Goal: Information Seeking & Learning: Understand process/instructions

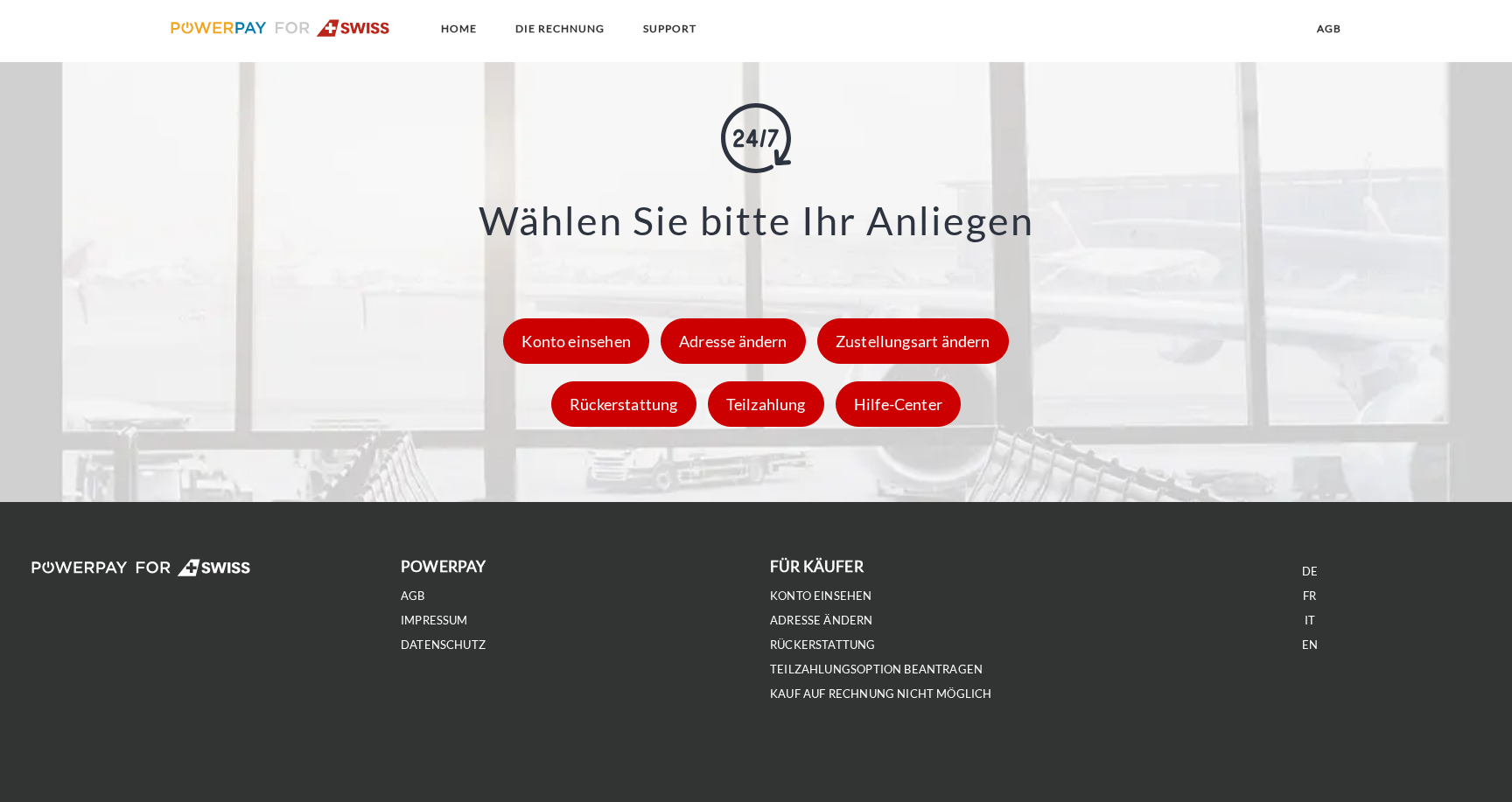
scroll to position [2584, 0]
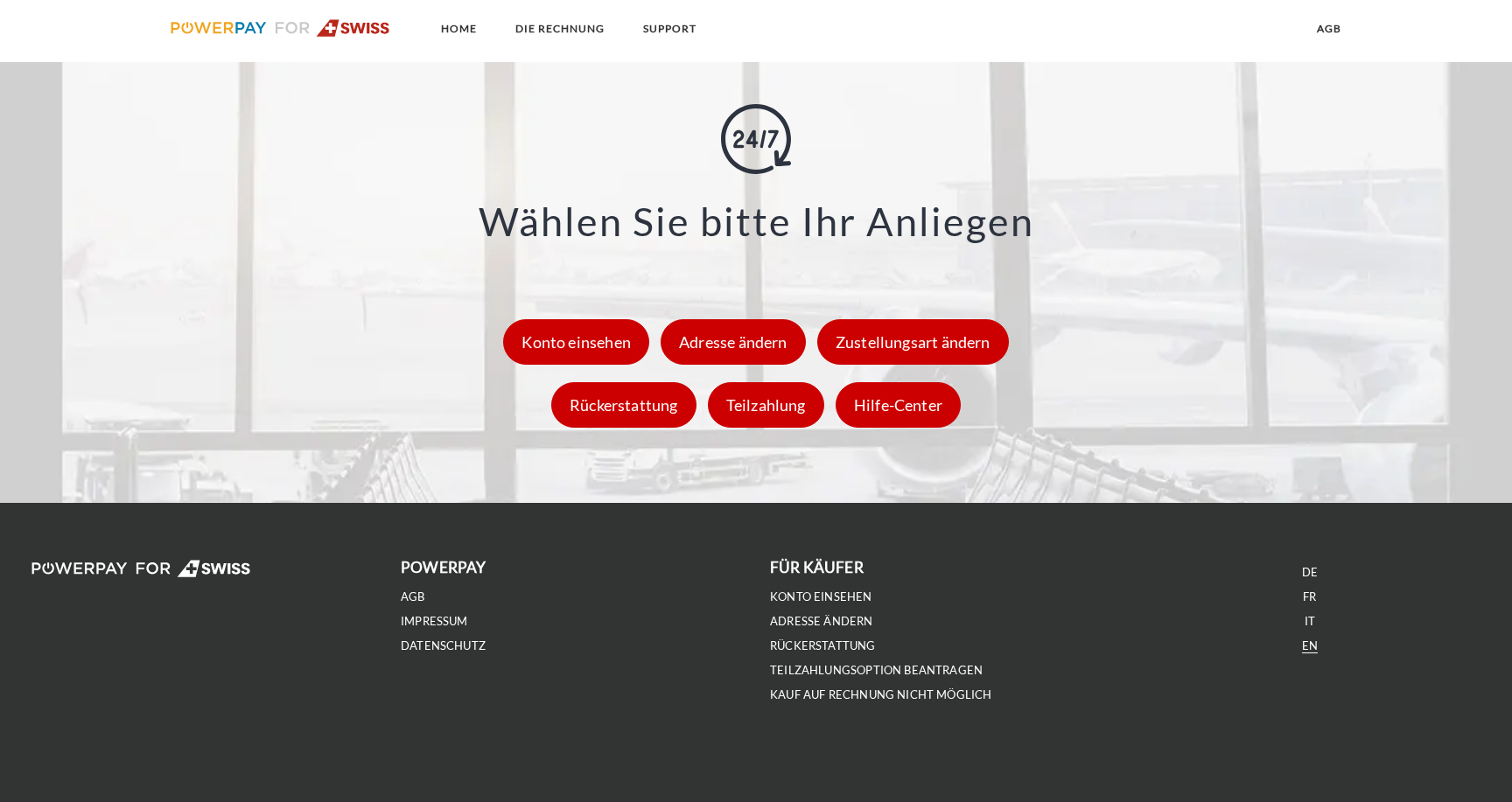
click at [1308, 649] on link "EN" at bounding box center [1309, 646] width 16 height 15
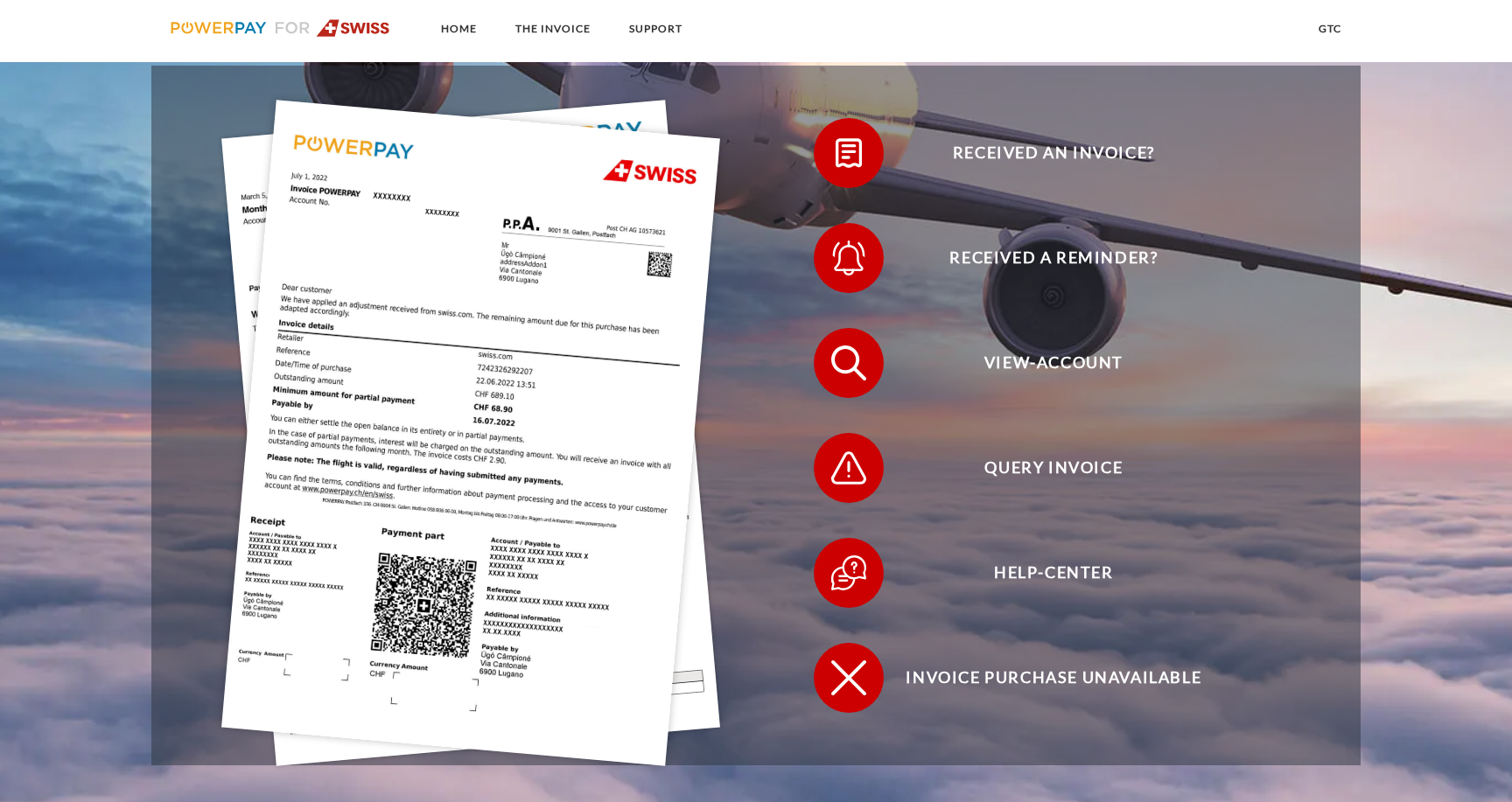
scroll to position [535, 0]
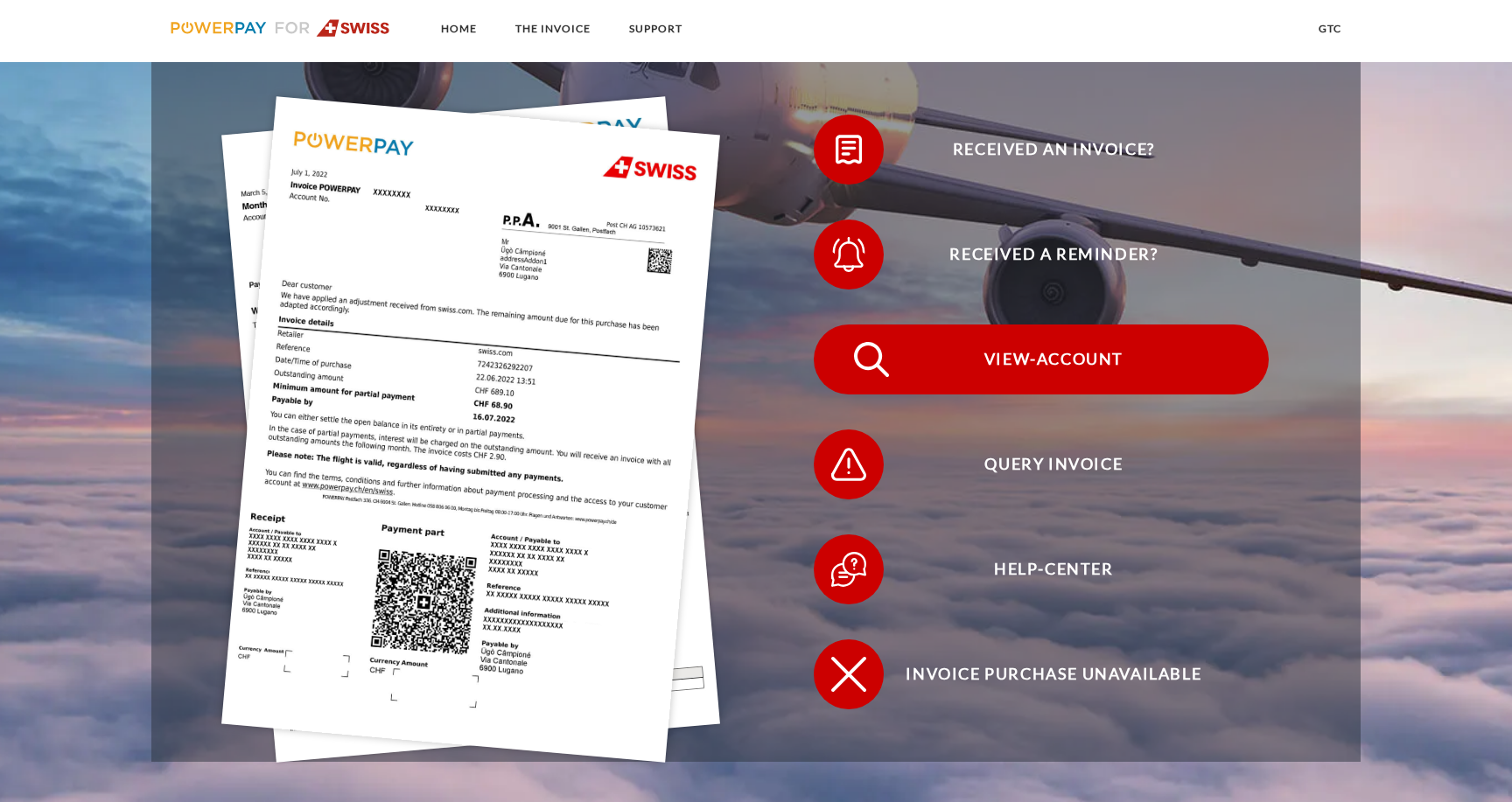
click at [1015, 368] on span "View-Account" at bounding box center [1053, 360] width 428 height 70
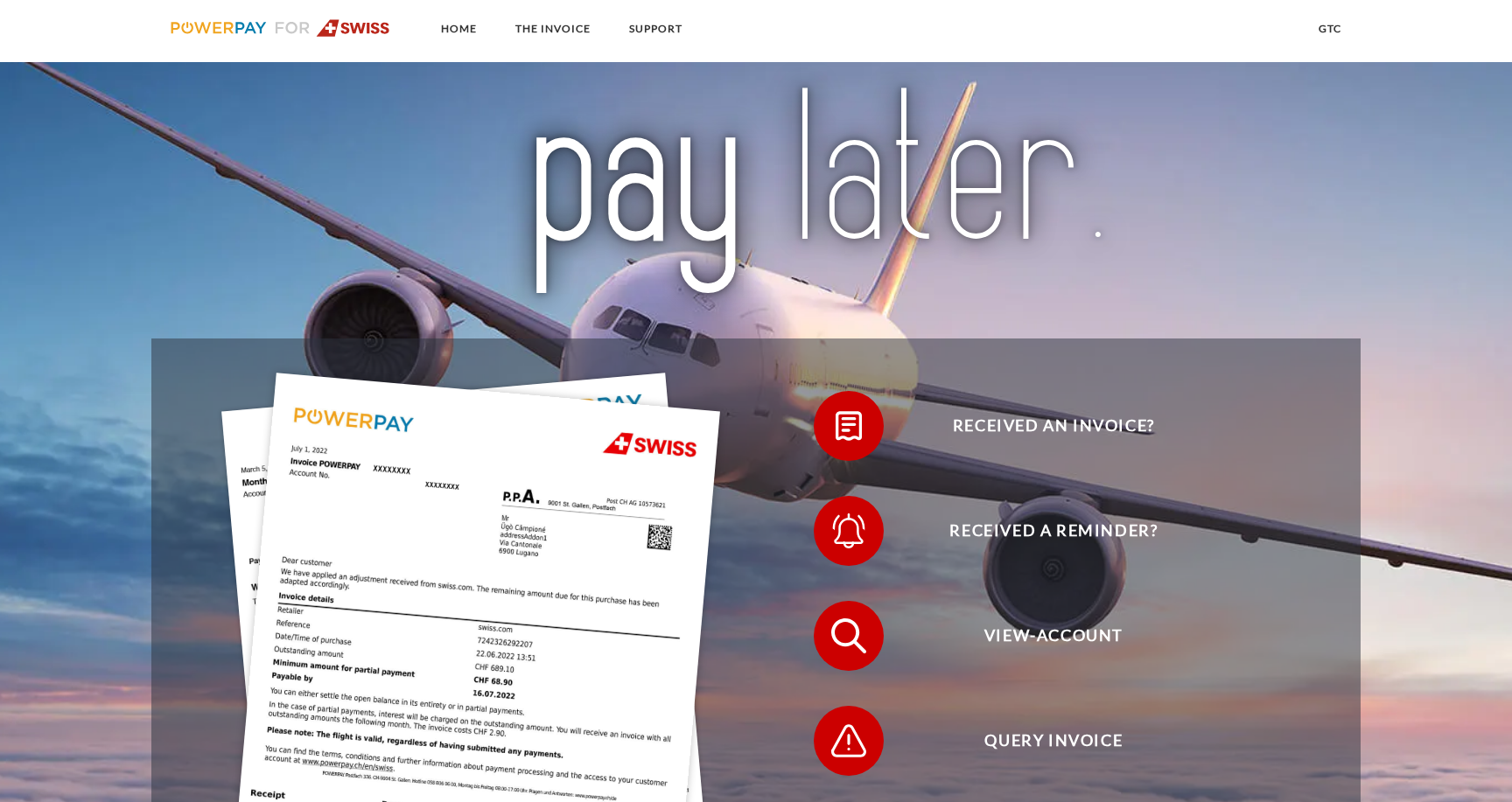
scroll to position [248, 0]
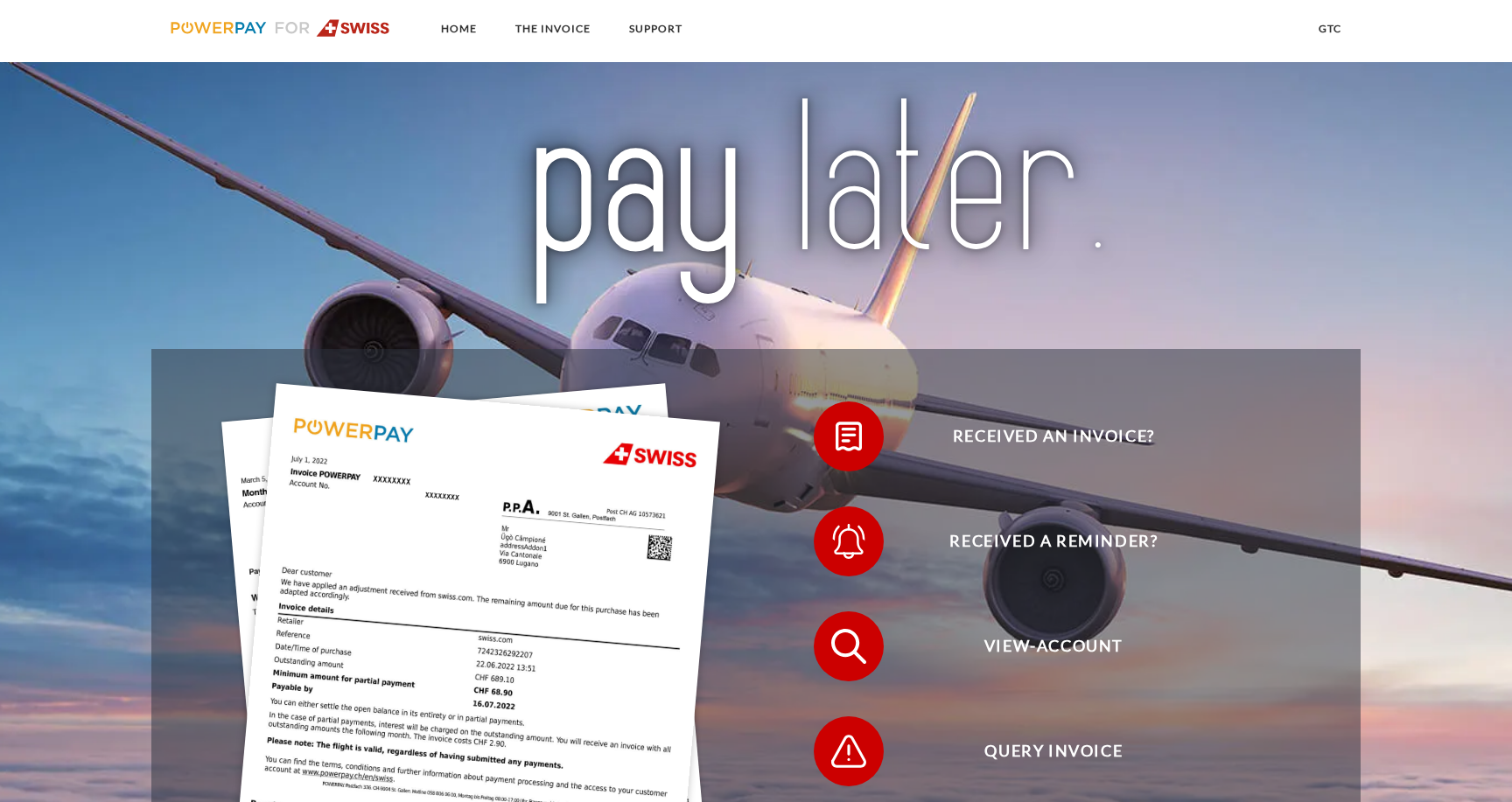
click at [353, 31] on img at bounding box center [279, 28] width 219 height 18
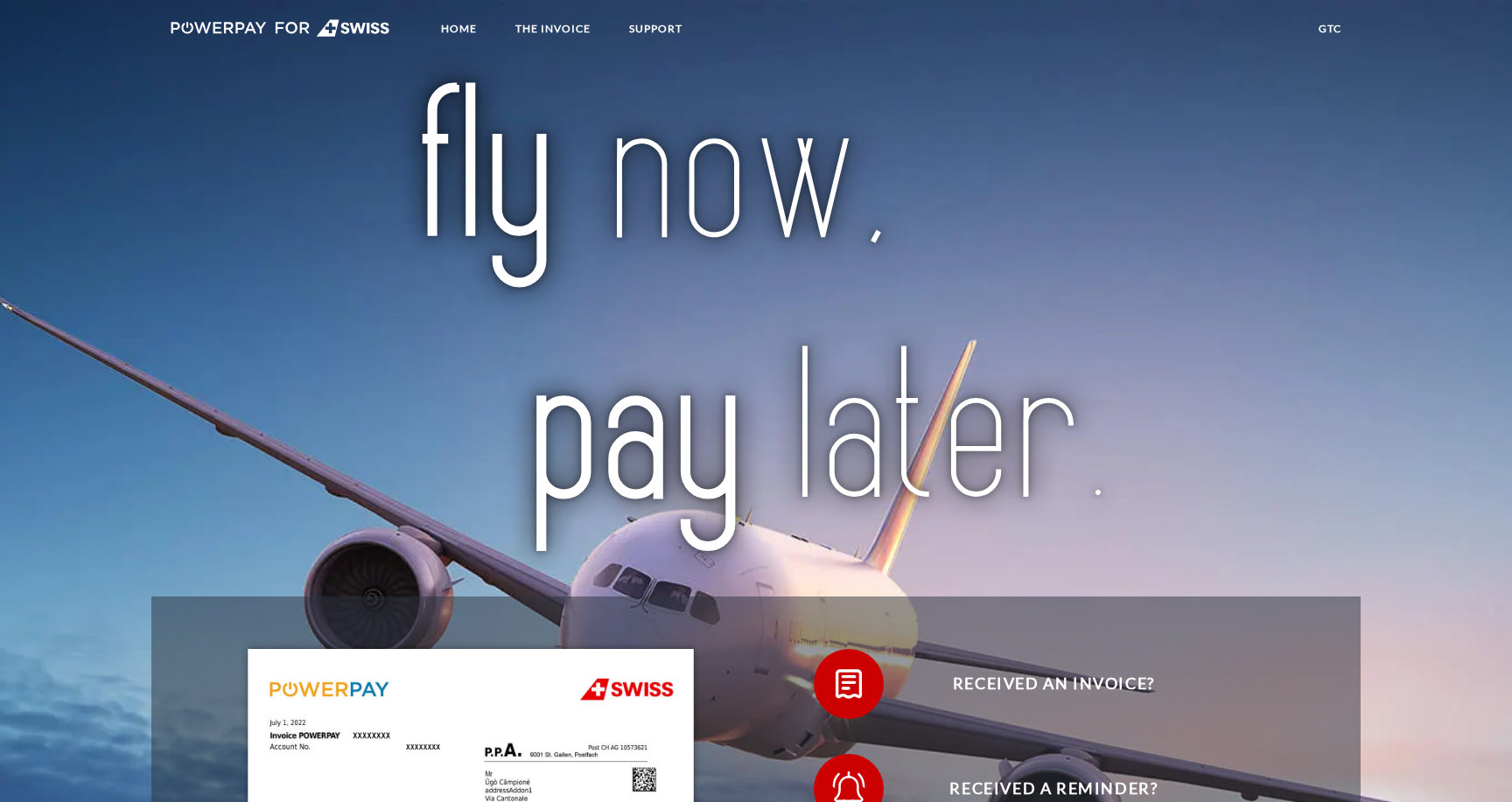
click at [360, 32] on img at bounding box center [279, 28] width 219 height 18
click at [473, 33] on link "Home" at bounding box center [458, 29] width 66 height 31
click at [531, 31] on link "THE INVOICE" at bounding box center [552, 29] width 105 height 31
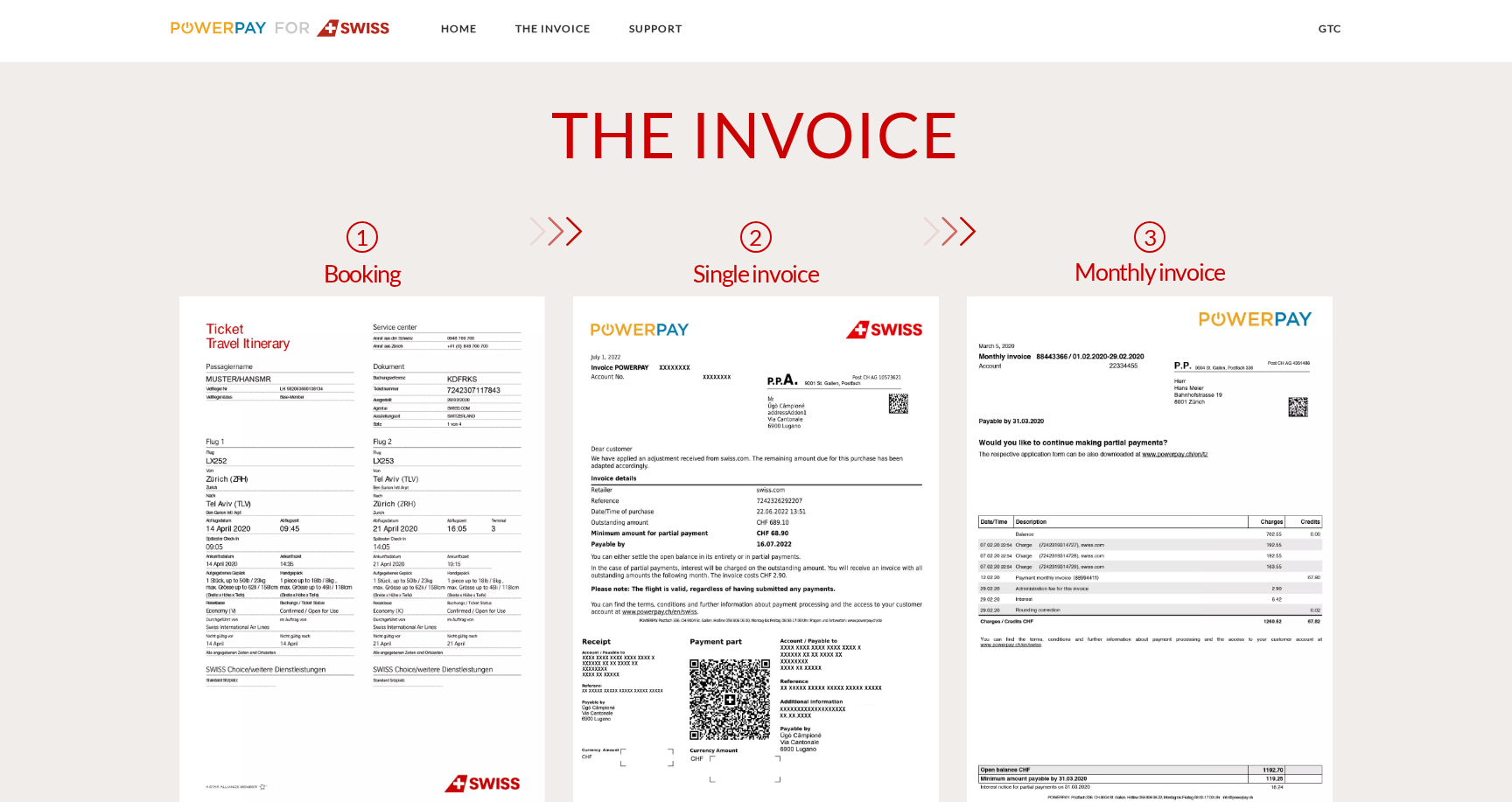
scroll to position [1441, 0]
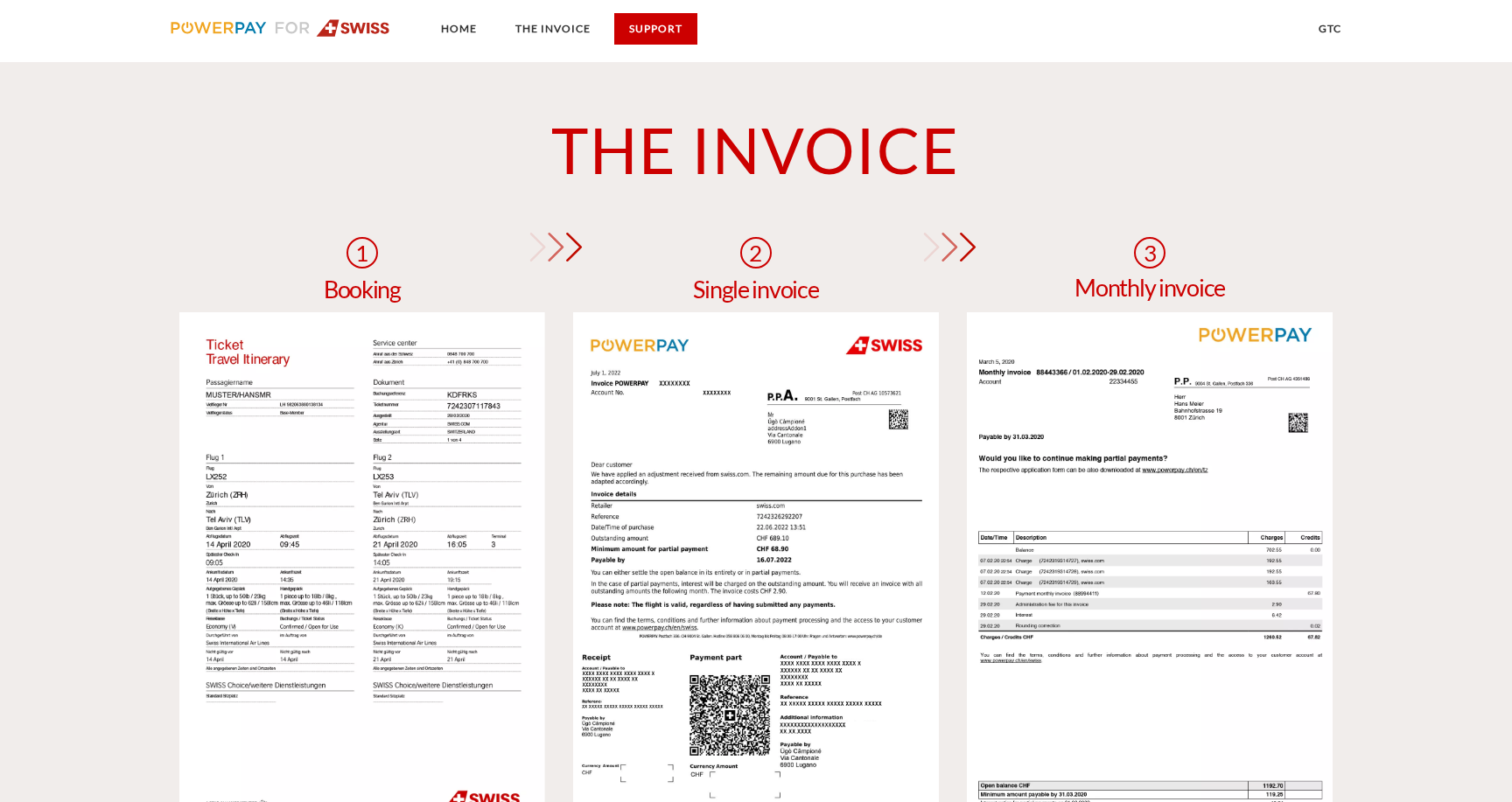
click at [665, 36] on link "SUPPORT" at bounding box center [656, 29] width 83 height 31
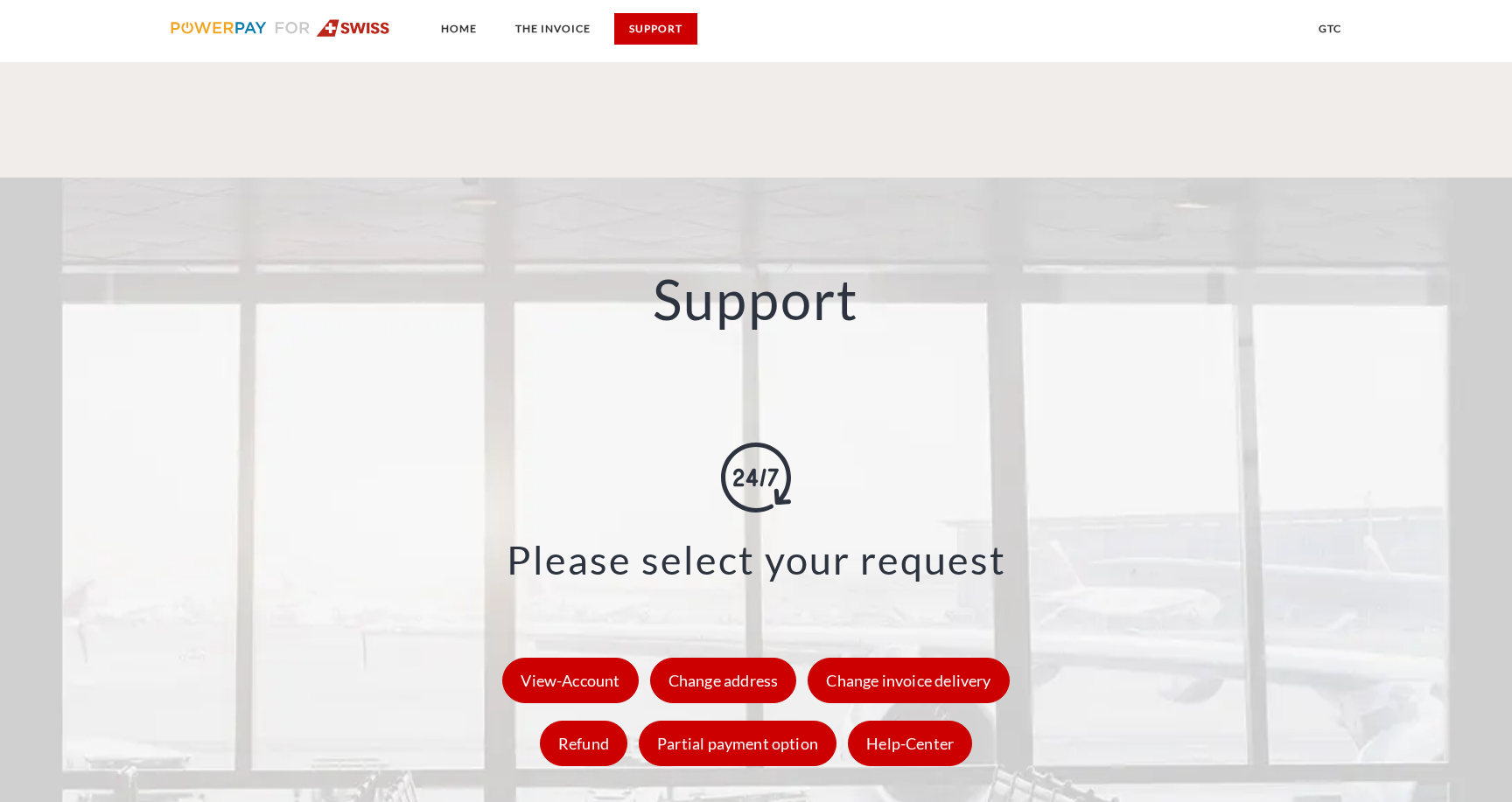
scroll to position [2457, 0]
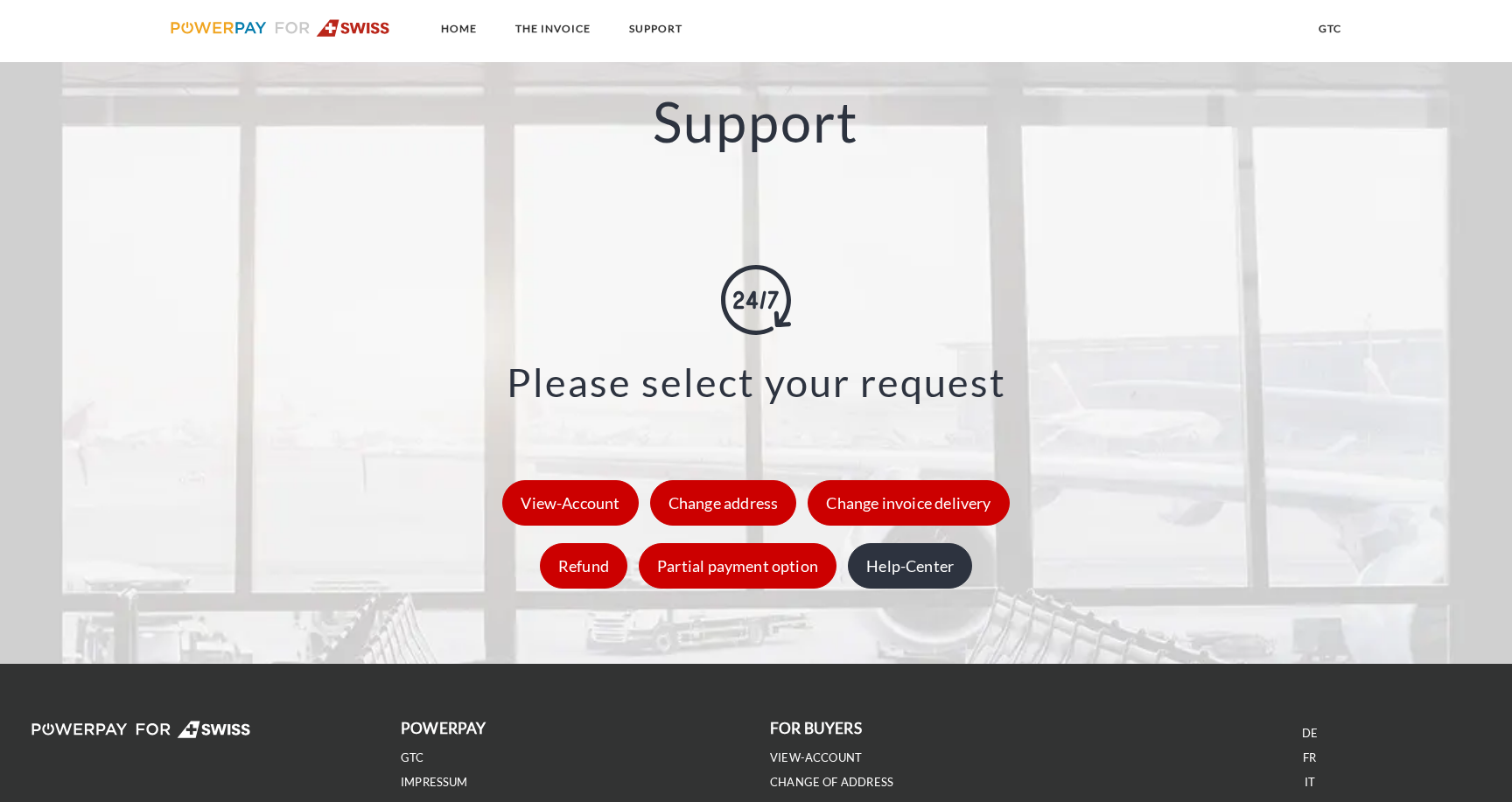
click at [942, 565] on div "Help-Center" at bounding box center [910, 565] width 124 height 45
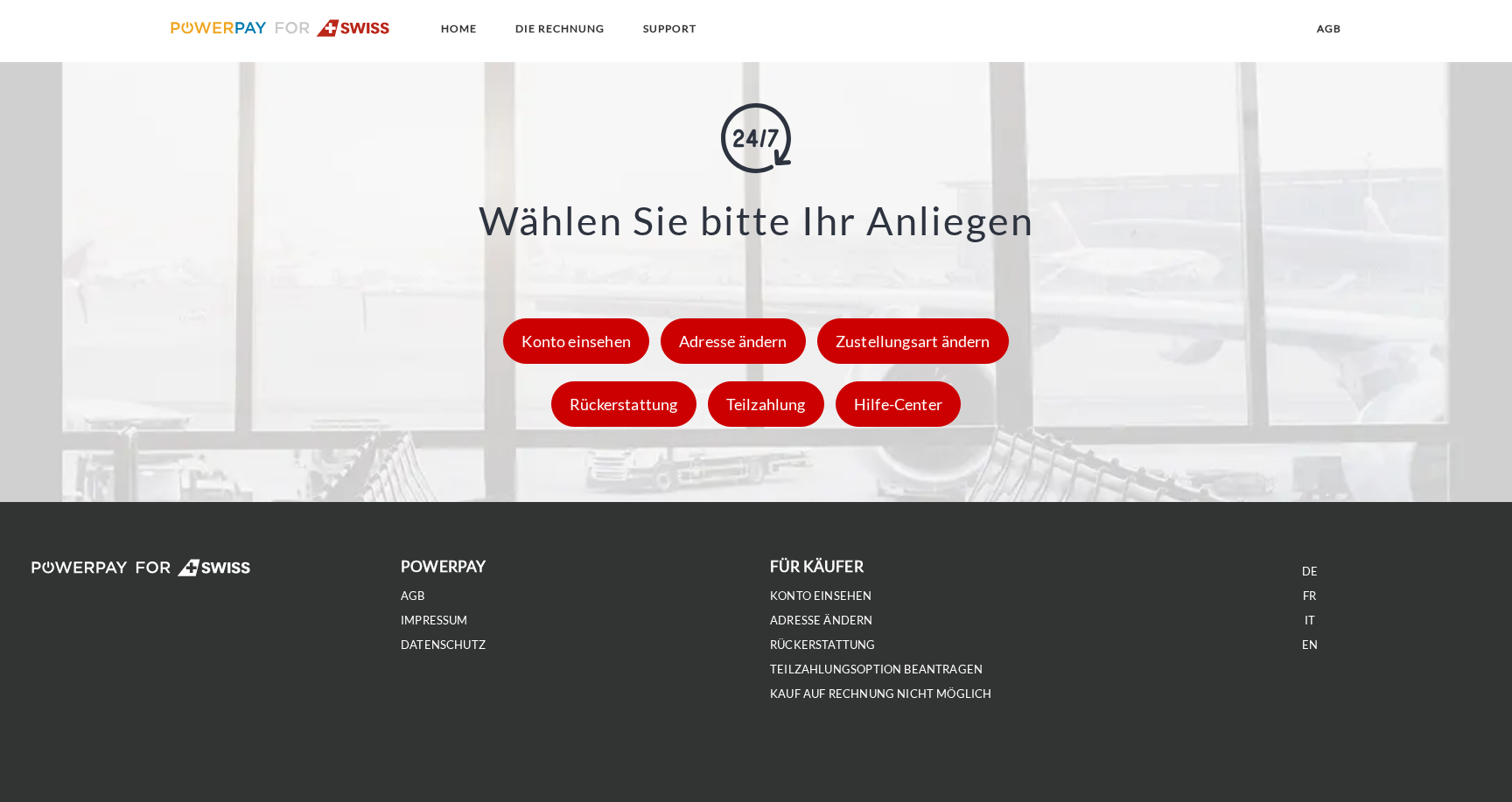
scroll to position [2584, 0]
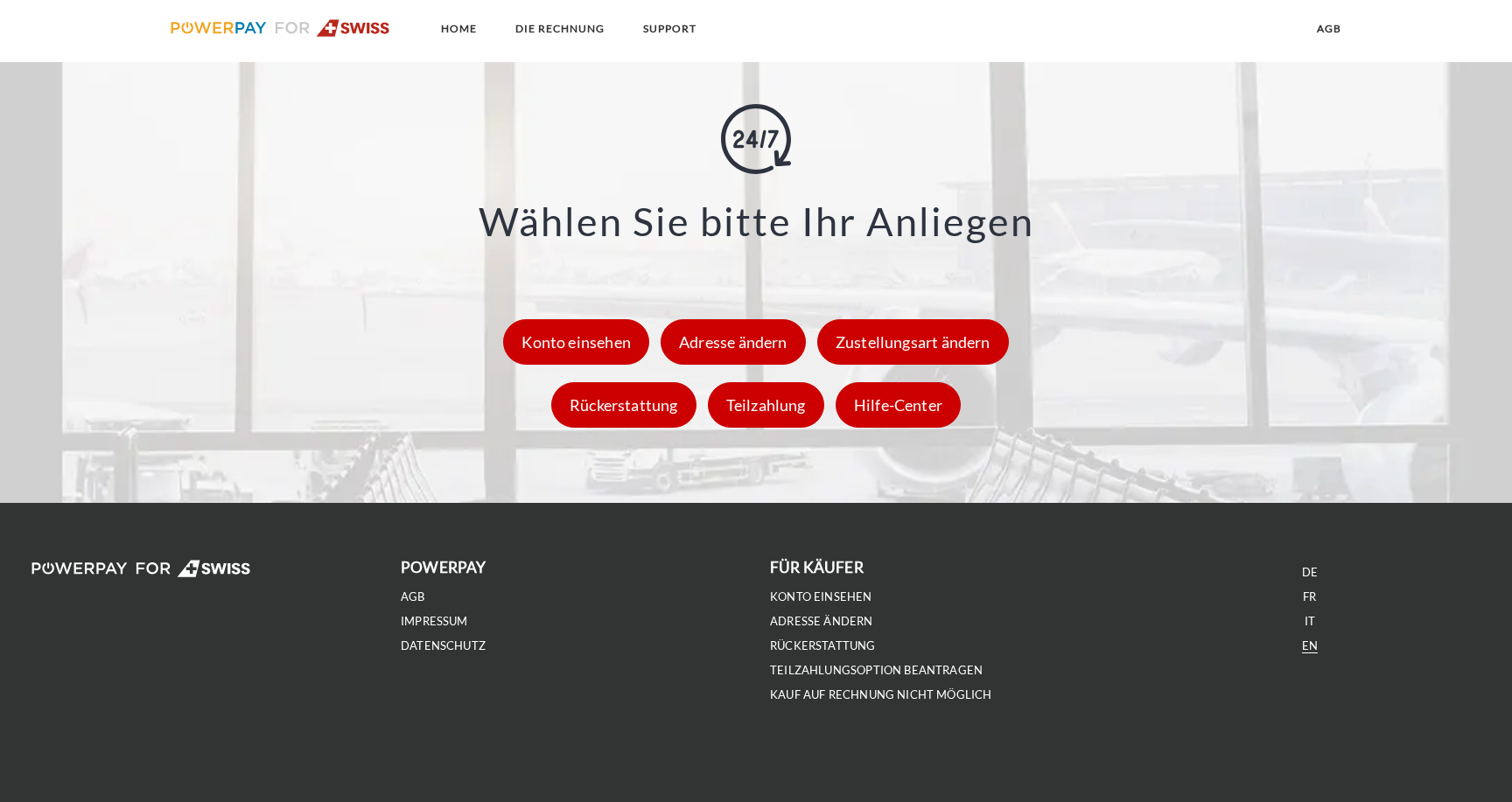
click at [1313, 647] on link "EN" at bounding box center [1309, 646] width 16 height 15
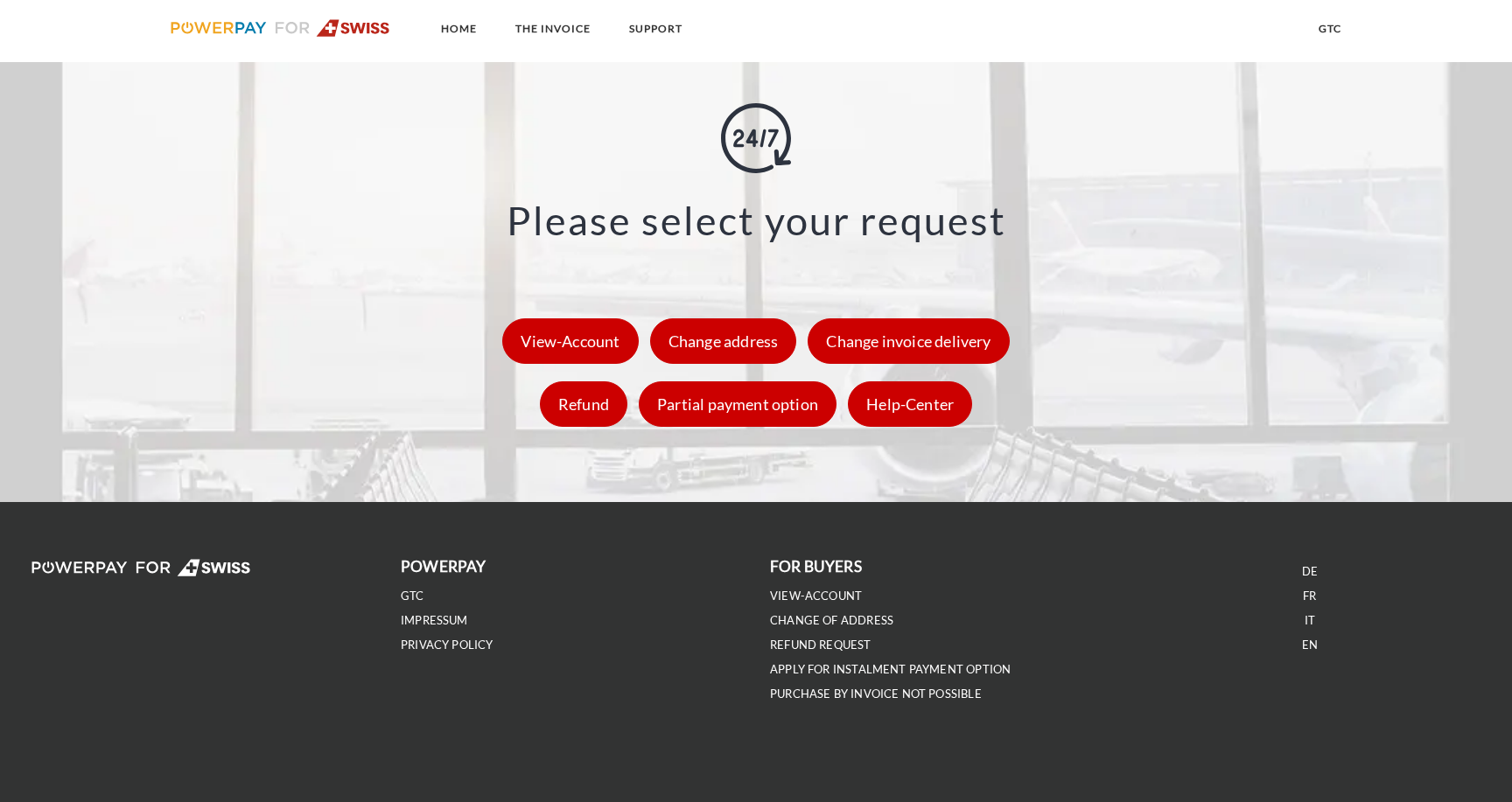
scroll to position [2618, 0]
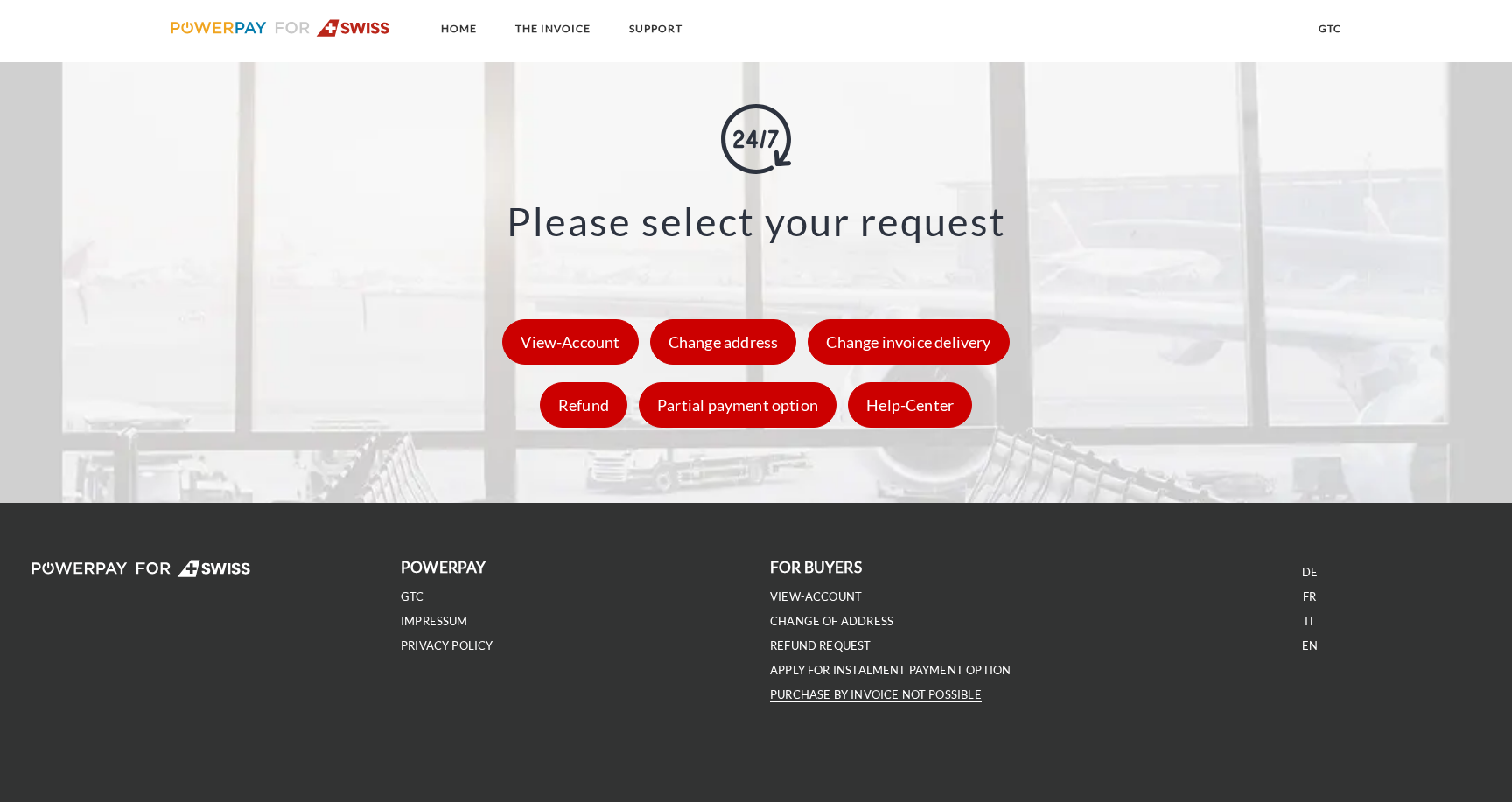
click at [825, 698] on link "PURCHASE BY INVOICE NOT POSSIBLE" at bounding box center [875, 695] width 212 height 15
click at [889, 386] on div "Help-Center" at bounding box center [910, 404] width 124 height 45
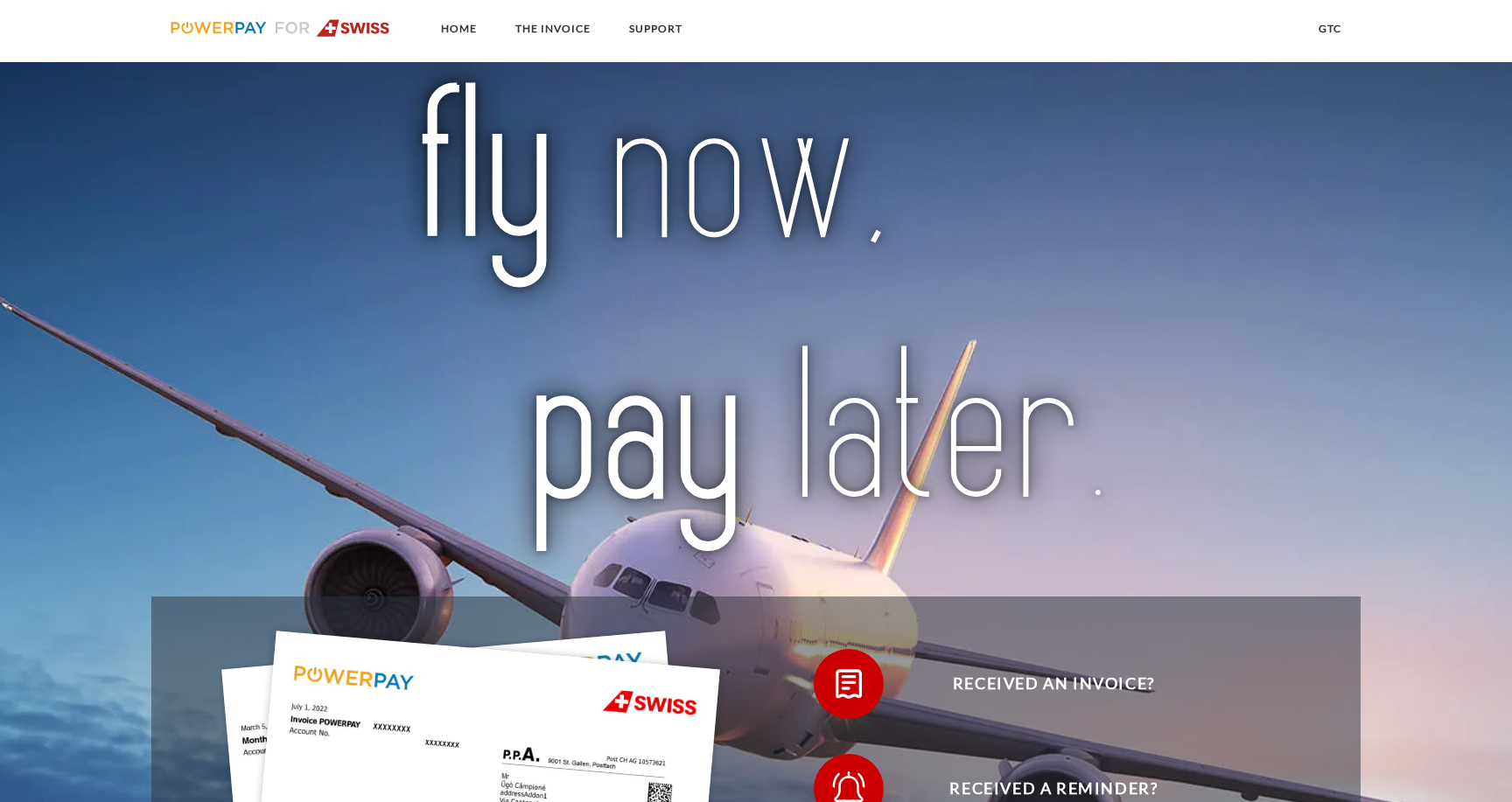
scroll to position [2618, 0]
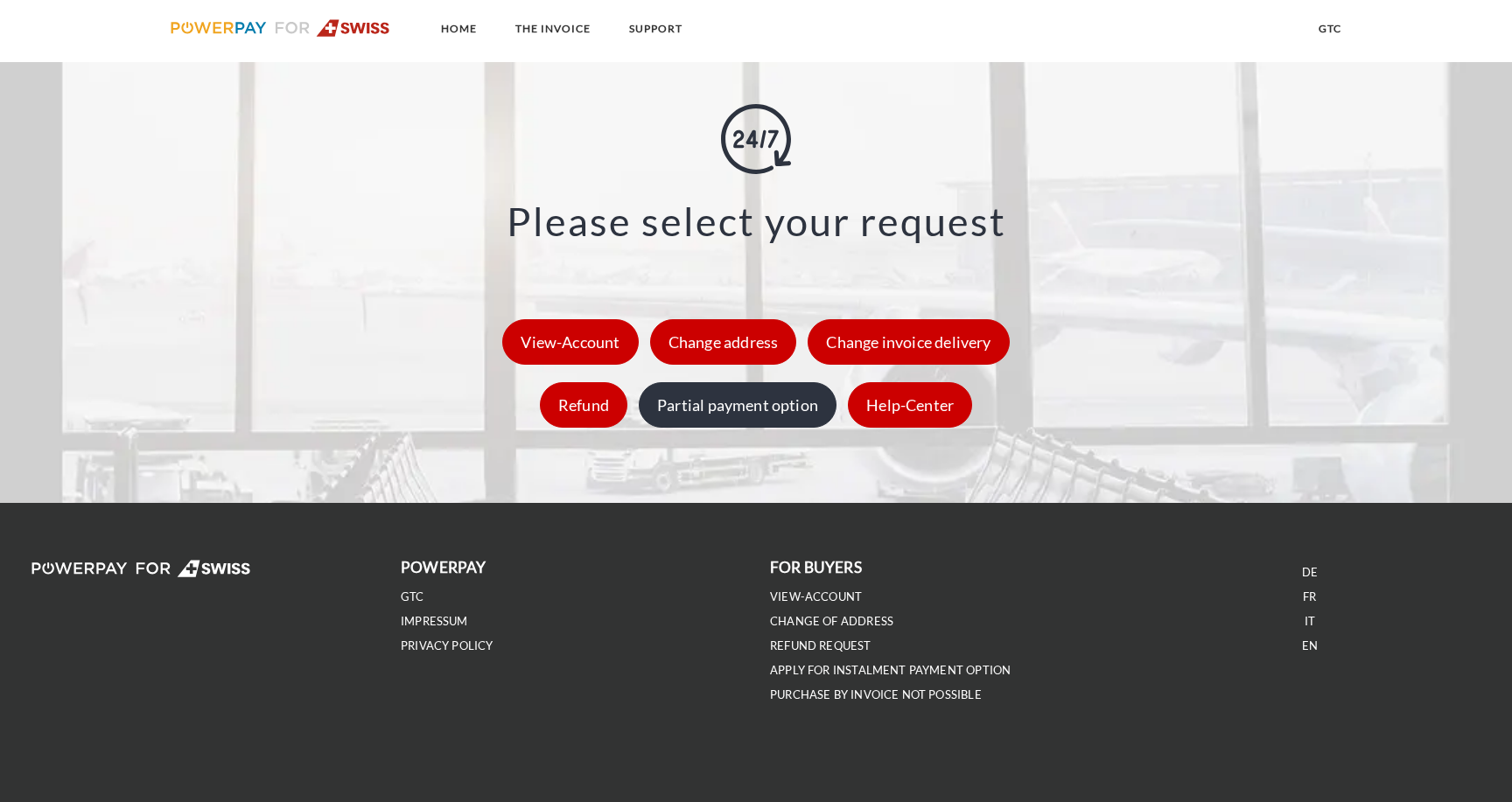
click at [728, 403] on div "Partial payment option" at bounding box center [737, 404] width 198 height 45
click at [341, 19] on img at bounding box center [279, 28] width 219 height 18
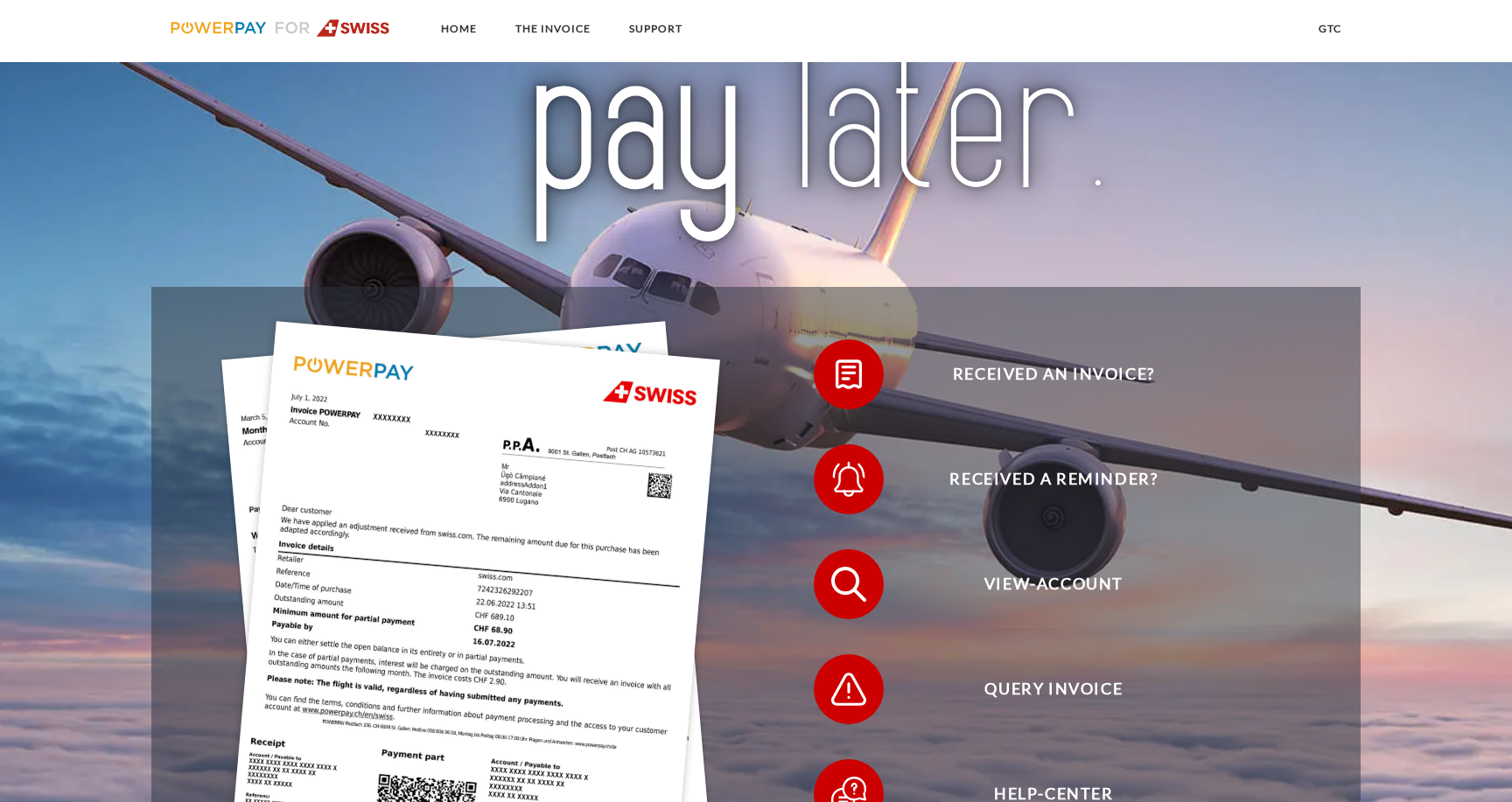
scroll to position [586, 0]
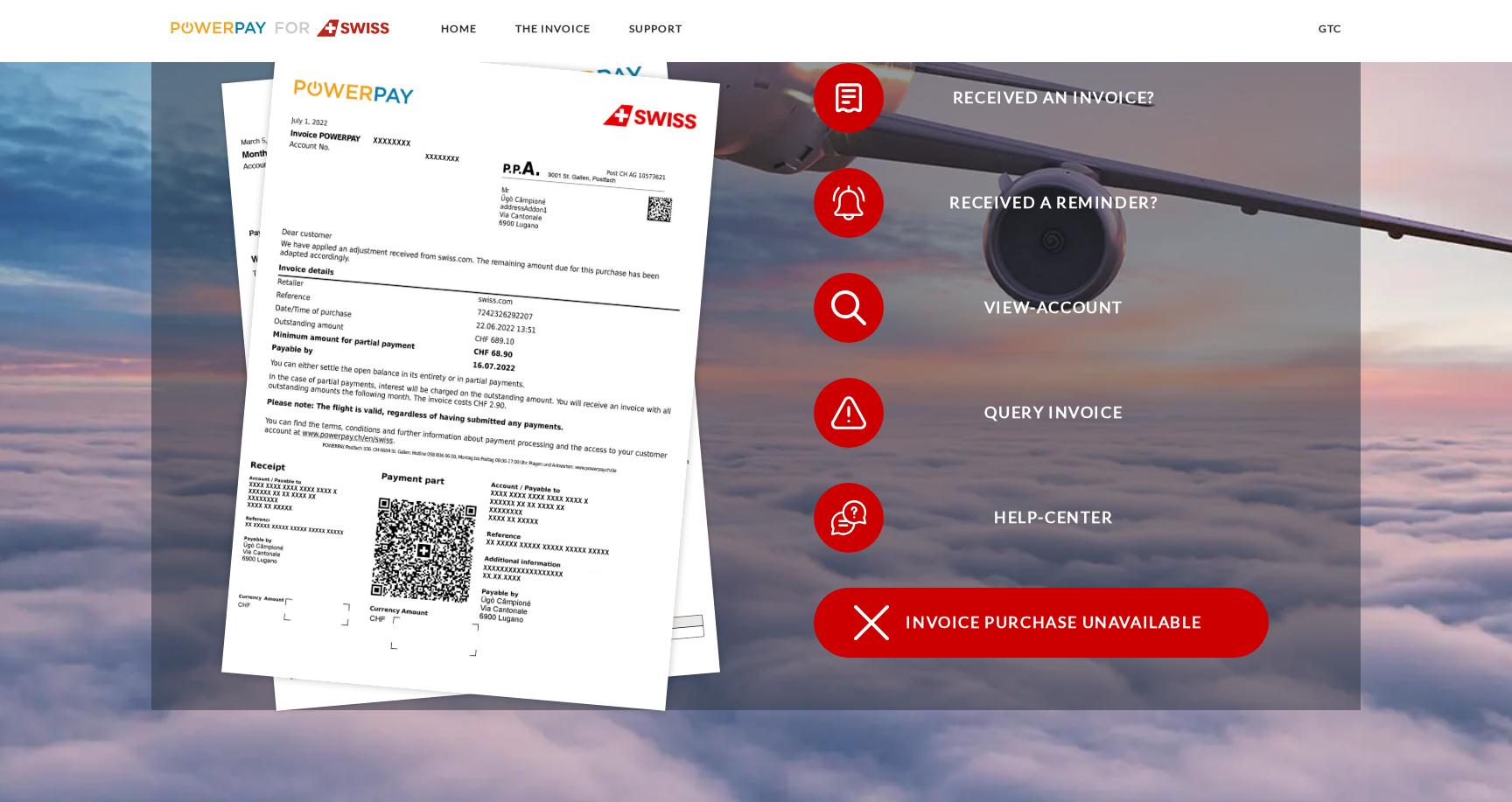
click at [1094, 633] on span "Invoice purchase unavailable" at bounding box center [1053, 623] width 428 height 70
